Goal: Check status: Check status

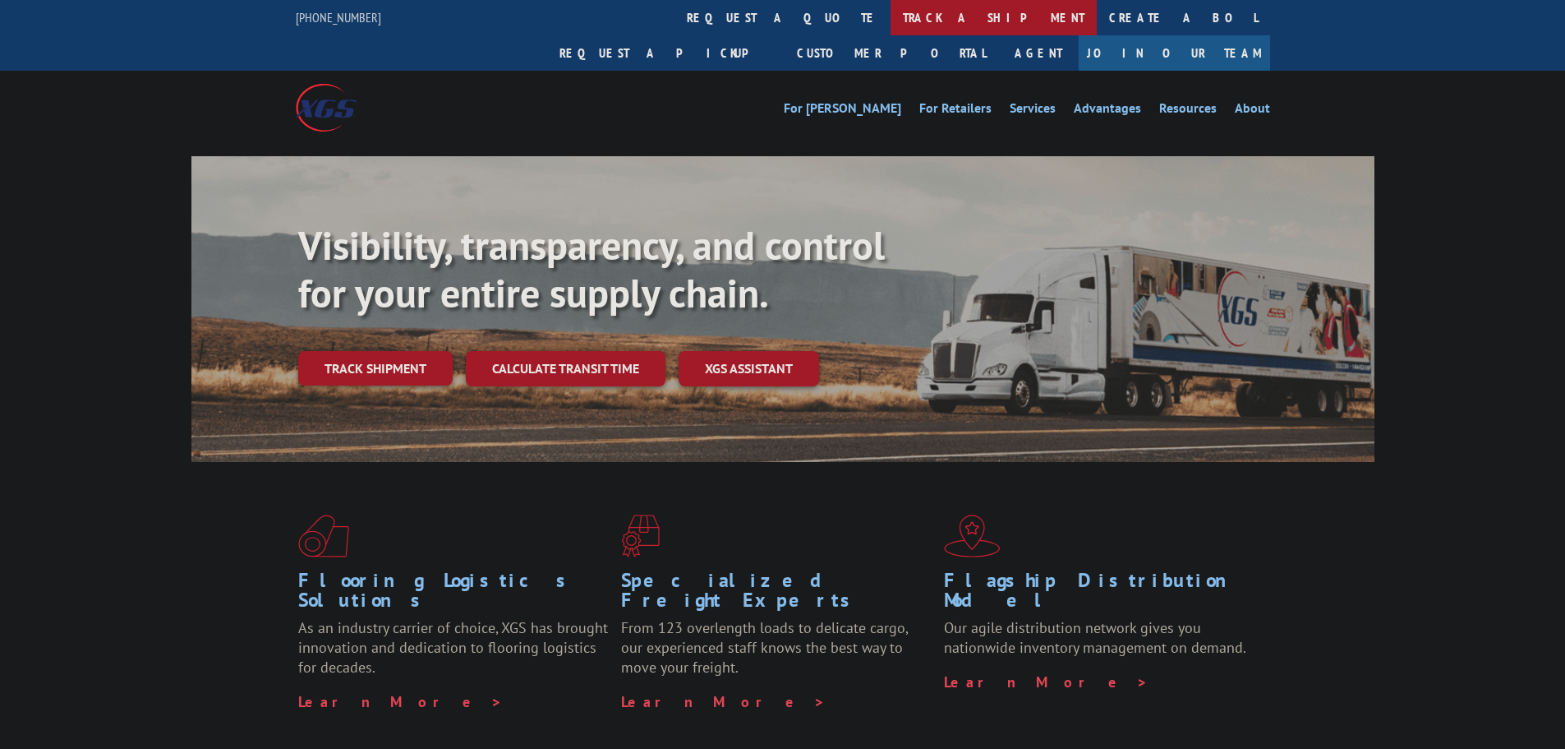
click at [891, 15] on link "track a shipment" at bounding box center [994, 17] width 206 height 35
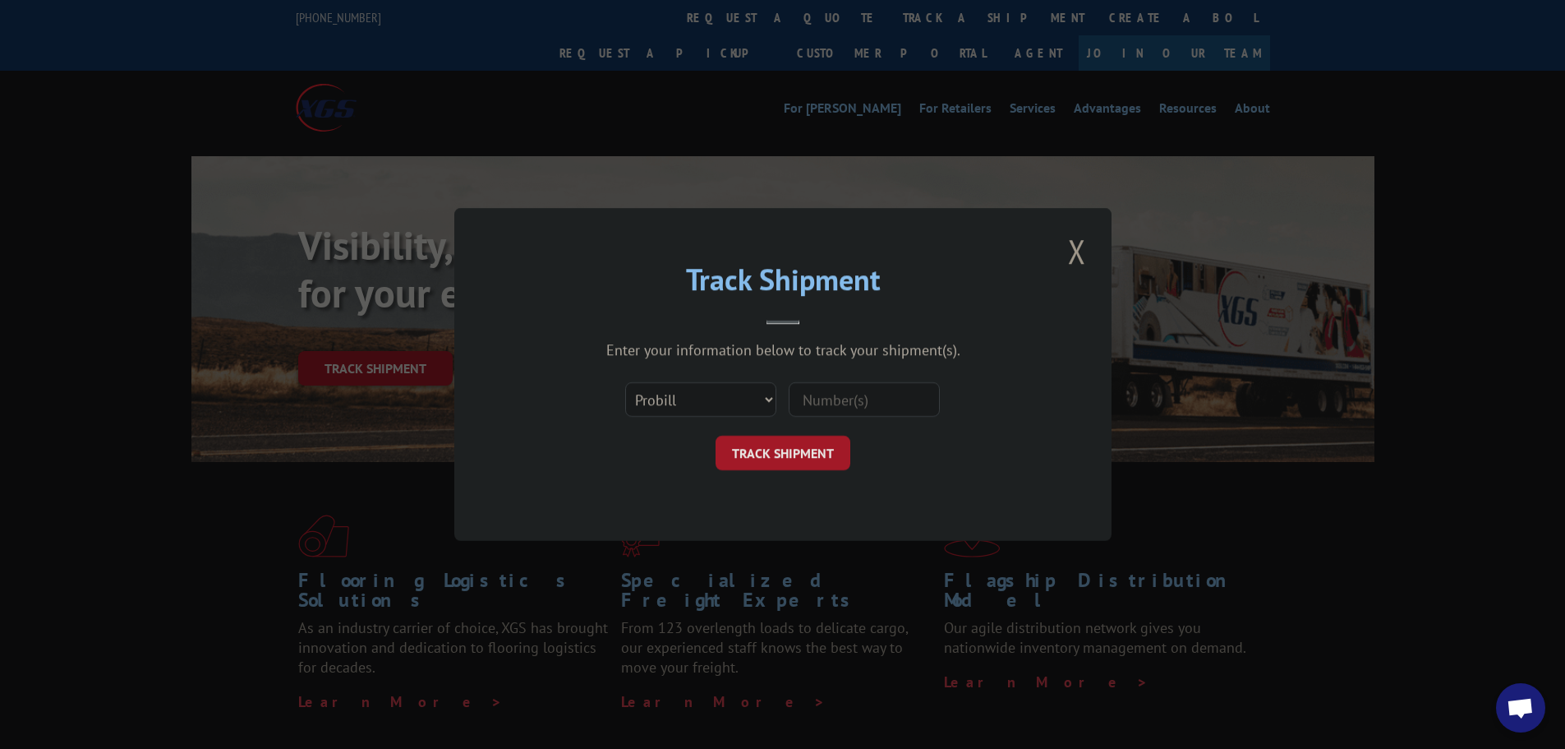
click at [864, 395] on input at bounding box center [864, 399] width 151 height 35
paste input "17536053"
type input "17536053"
click at [778, 440] on button "TRACK SHIPMENT" at bounding box center [783, 453] width 135 height 35
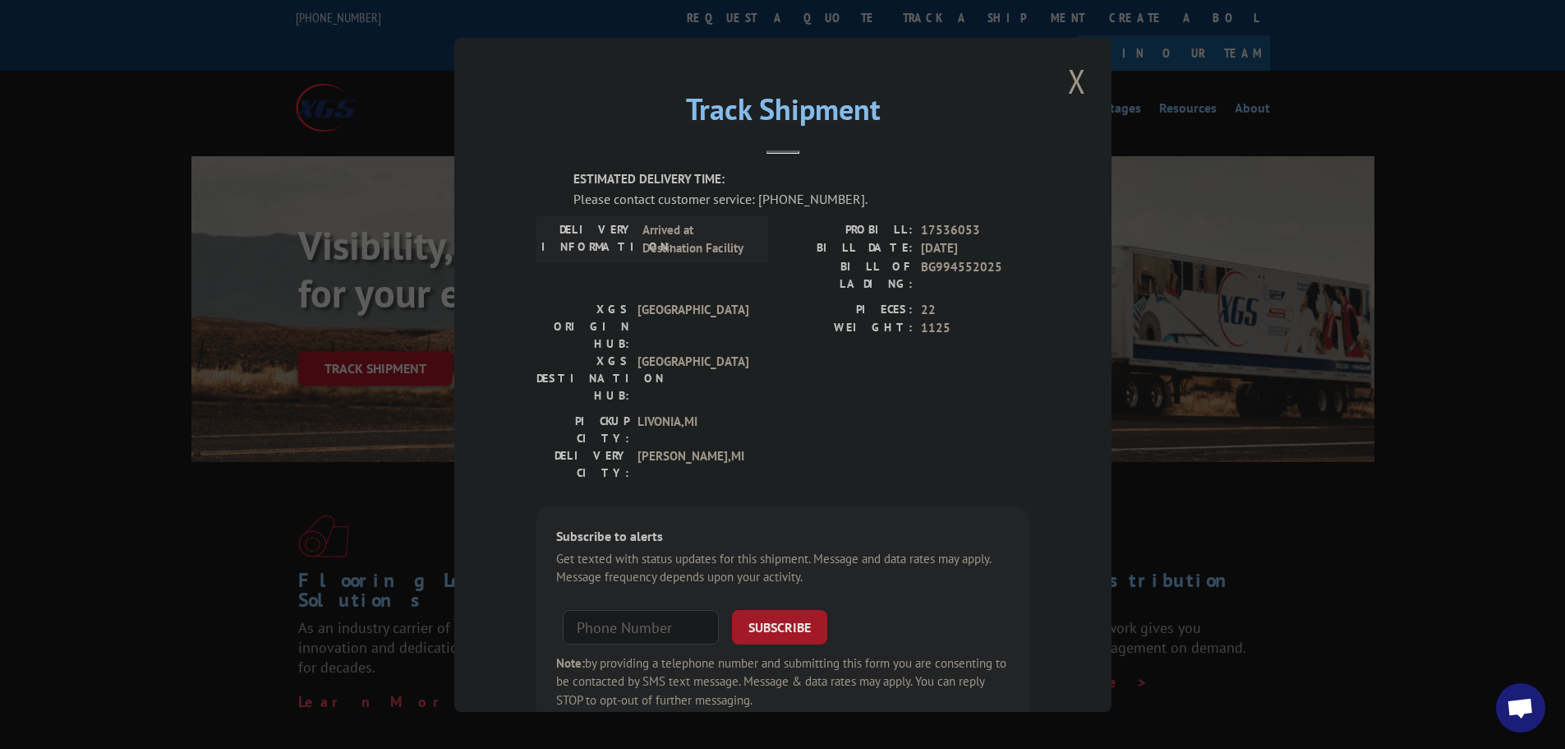
click at [955, 222] on span "17536053" at bounding box center [975, 229] width 108 height 19
copy span "17536053"
drag, startPoint x: 1062, startPoint y: 85, endPoint x: 1164, endPoint y: 203, distance: 156.2
click at [1063, 85] on button "Close modal" at bounding box center [1077, 80] width 28 height 45
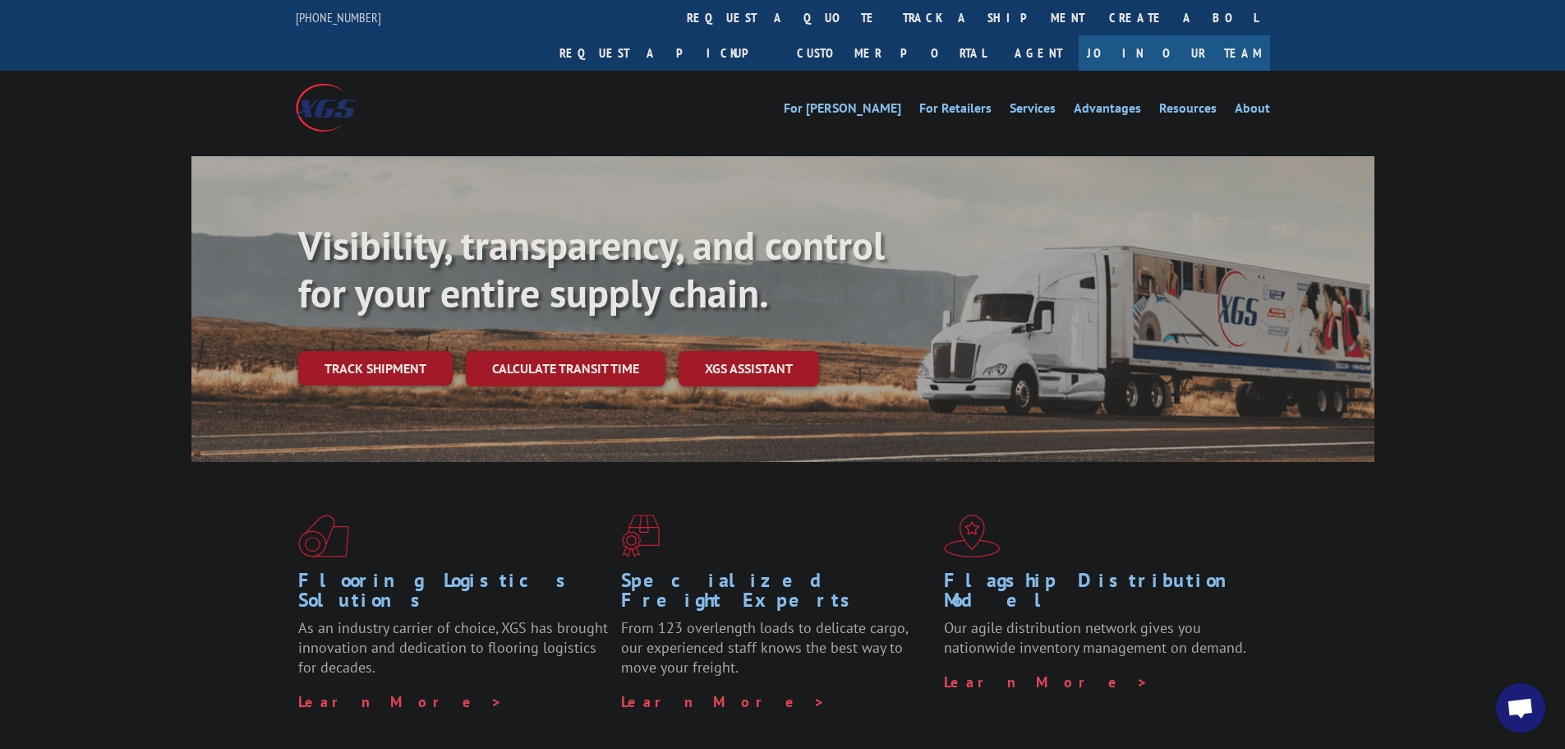
click at [1536, 729] on div "Flooring Logistics Solutions As an industry carrier of choice, XGS has brought …" at bounding box center [782, 627] width 1565 height 330
click at [1530, 729] on span "Open chat" at bounding box center [1520, 707] width 49 height 49
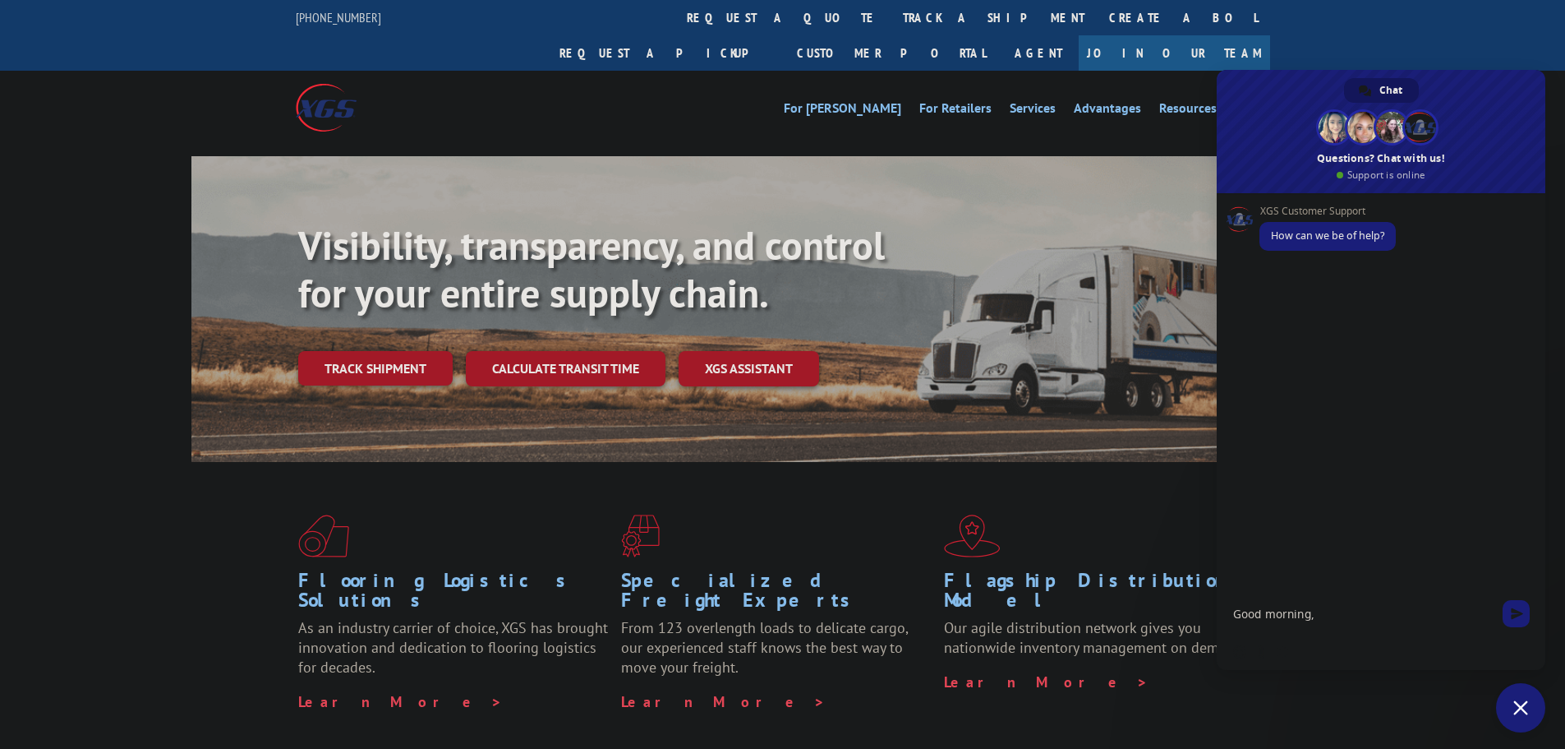
type textarea "Good morning"
type textarea "I'd like to confirm this is on board to deliver [DATE] 17536053"
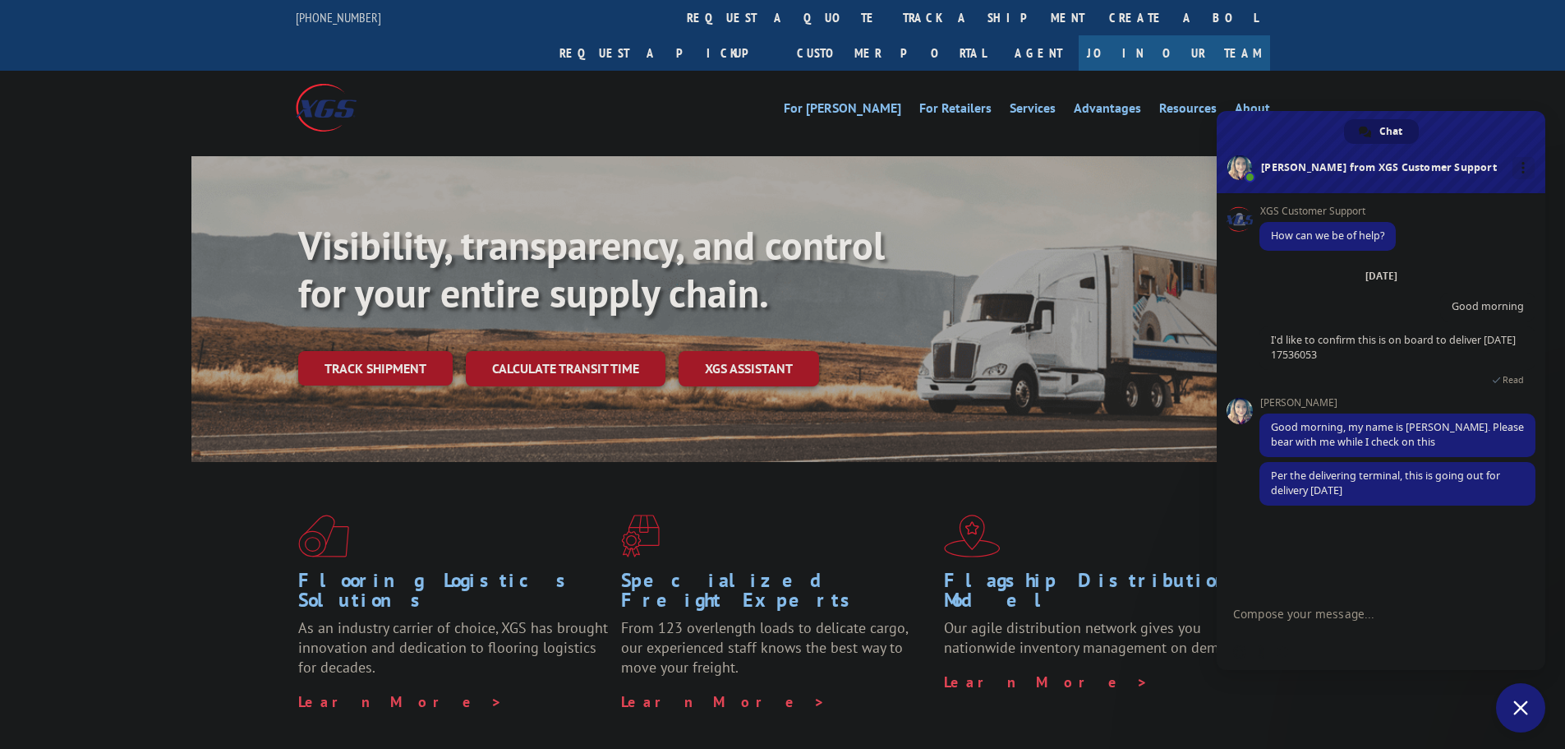
click at [1327, 619] on textarea "Compose your message..." at bounding box center [1364, 612] width 263 height 41
type textarea "Thank you"
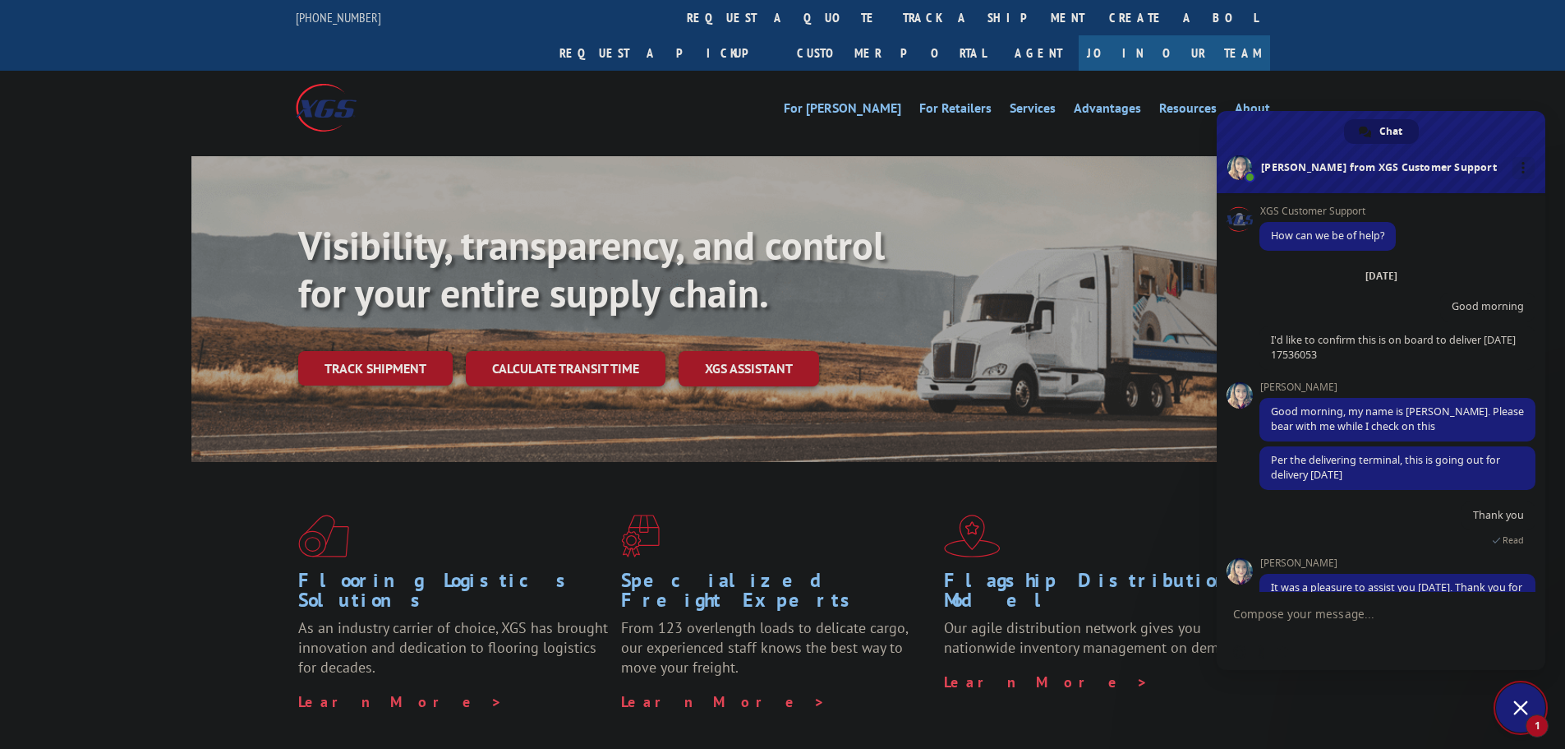
scroll to position [122, 0]
